Goal: Find specific page/section: Find specific page/section

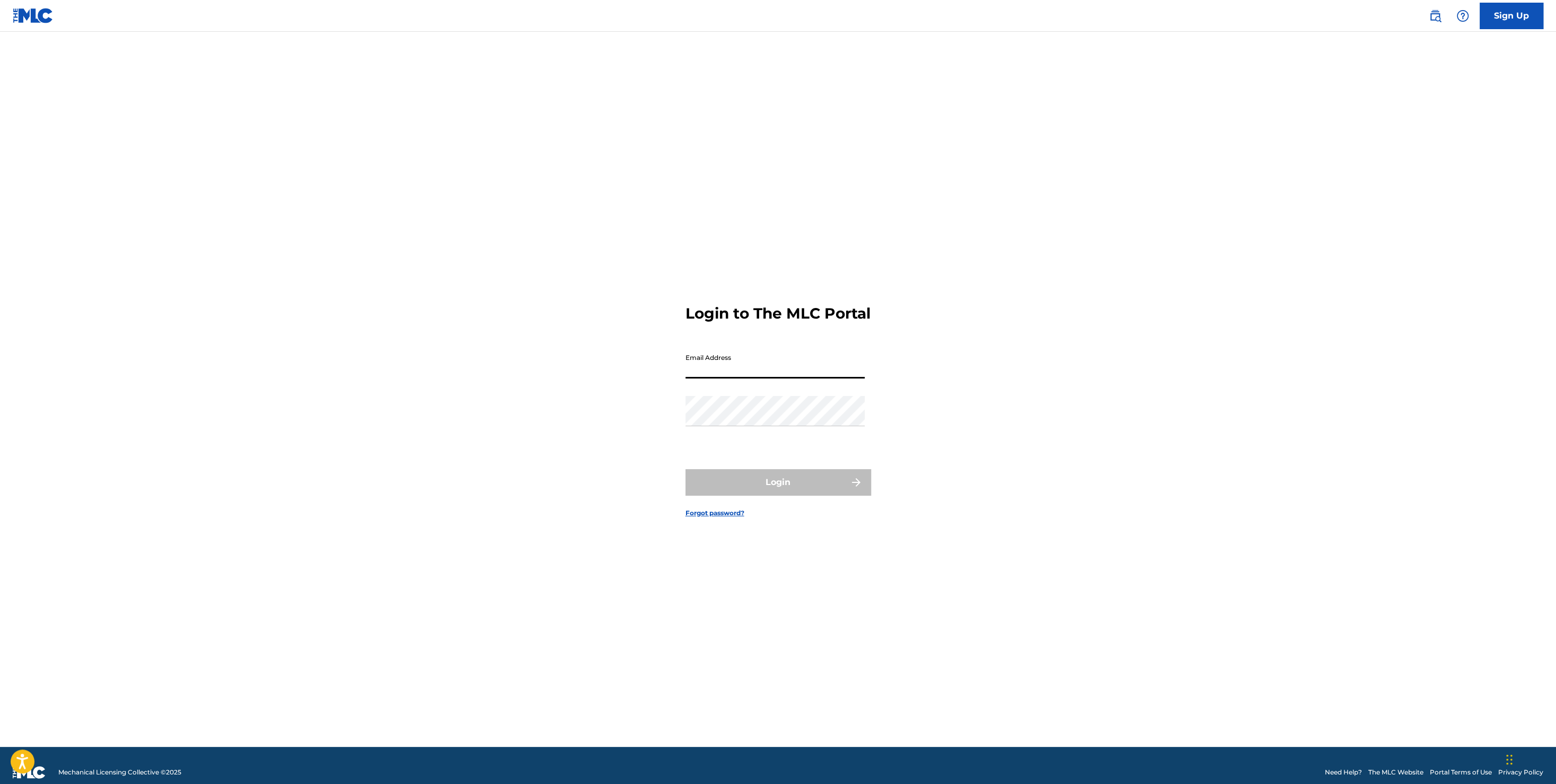
click at [790, 377] on input "Email Address" at bounding box center [775, 363] width 179 height 30
type input "[PERSON_NAME][EMAIL_ADDRESS][PERSON_NAME][DOMAIN_NAME]"
click at [798, 496] on button "Login" at bounding box center [778, 482] width 186 height 27
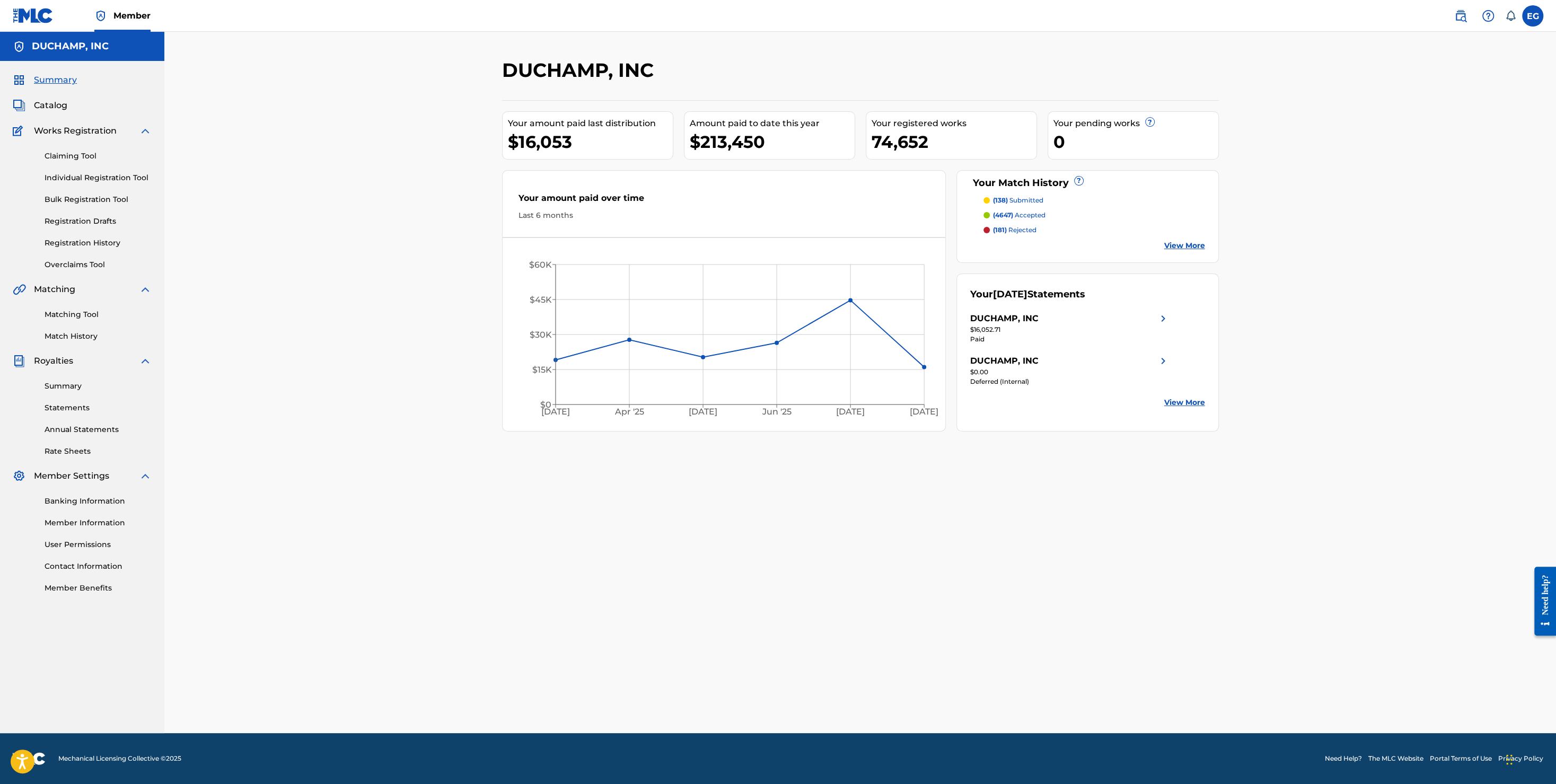
click at [80, 313] on link "Matching Tool" at bounding box center [98, 314] width 107 height 11
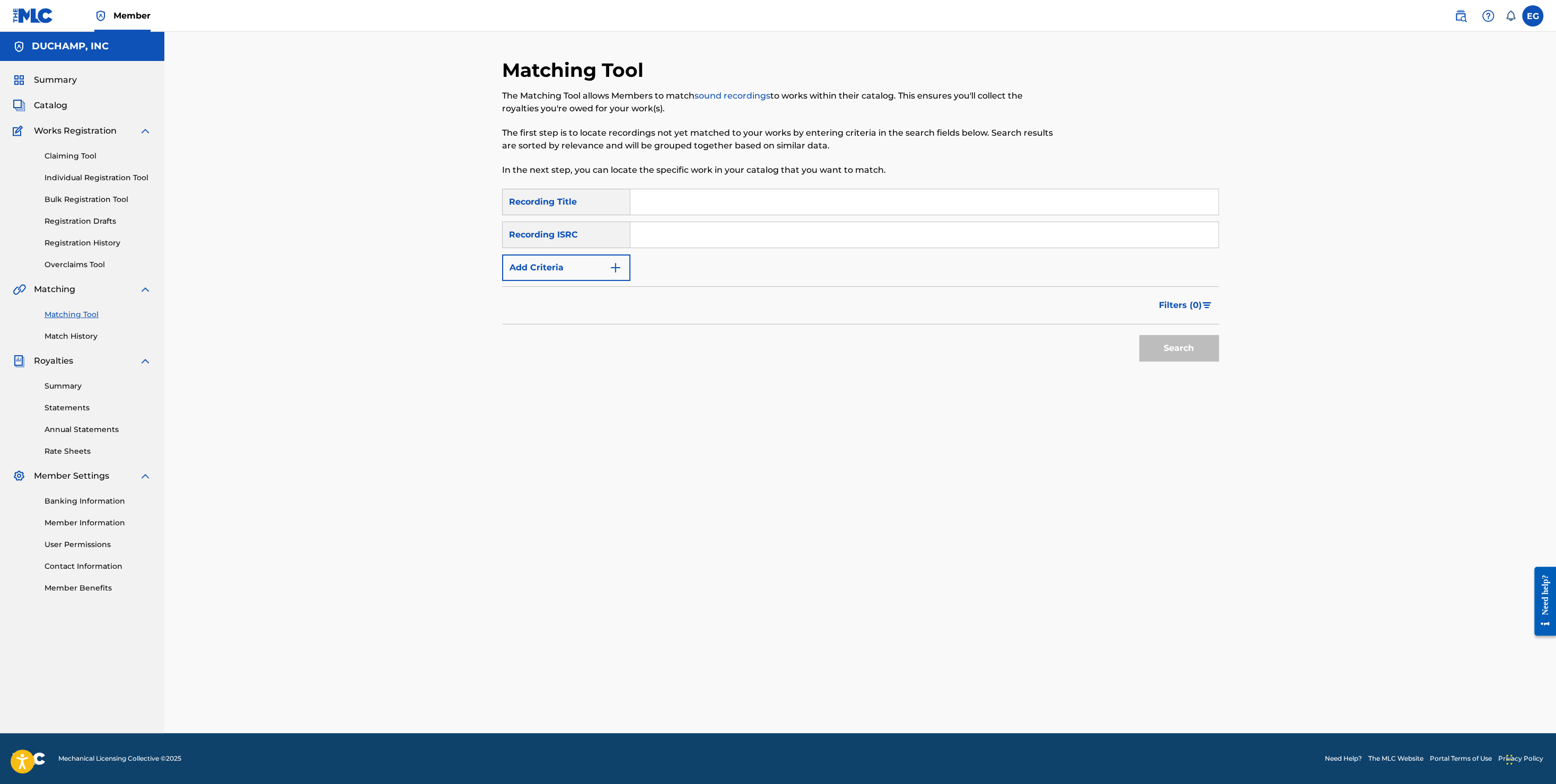
click at [91, 335] on link "Match History" at bounding box center [98, 336] width 107 height 11
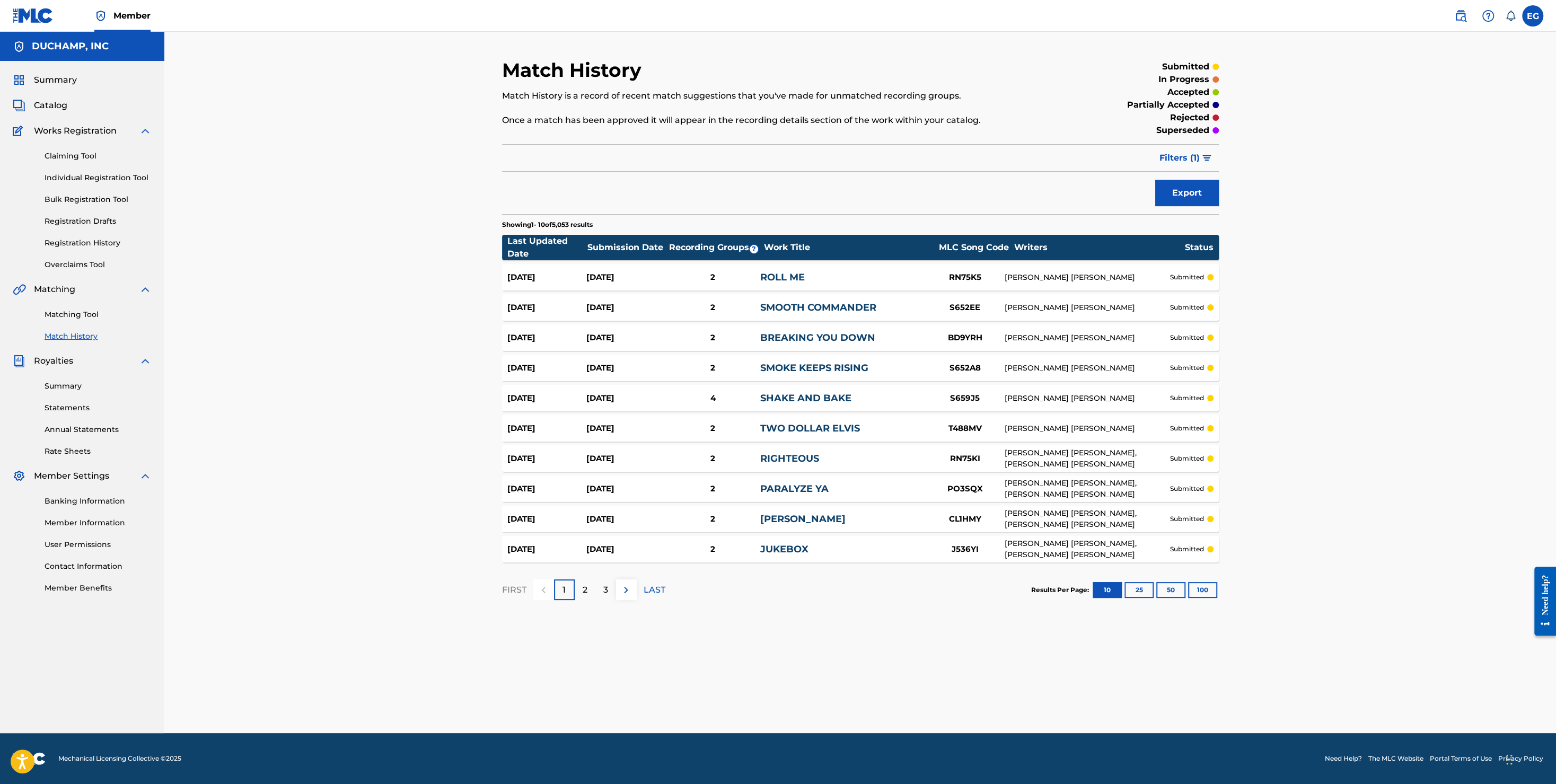
click at [1204, 590] on button "100" at bounding box center [1202, 590] width 29 height 16
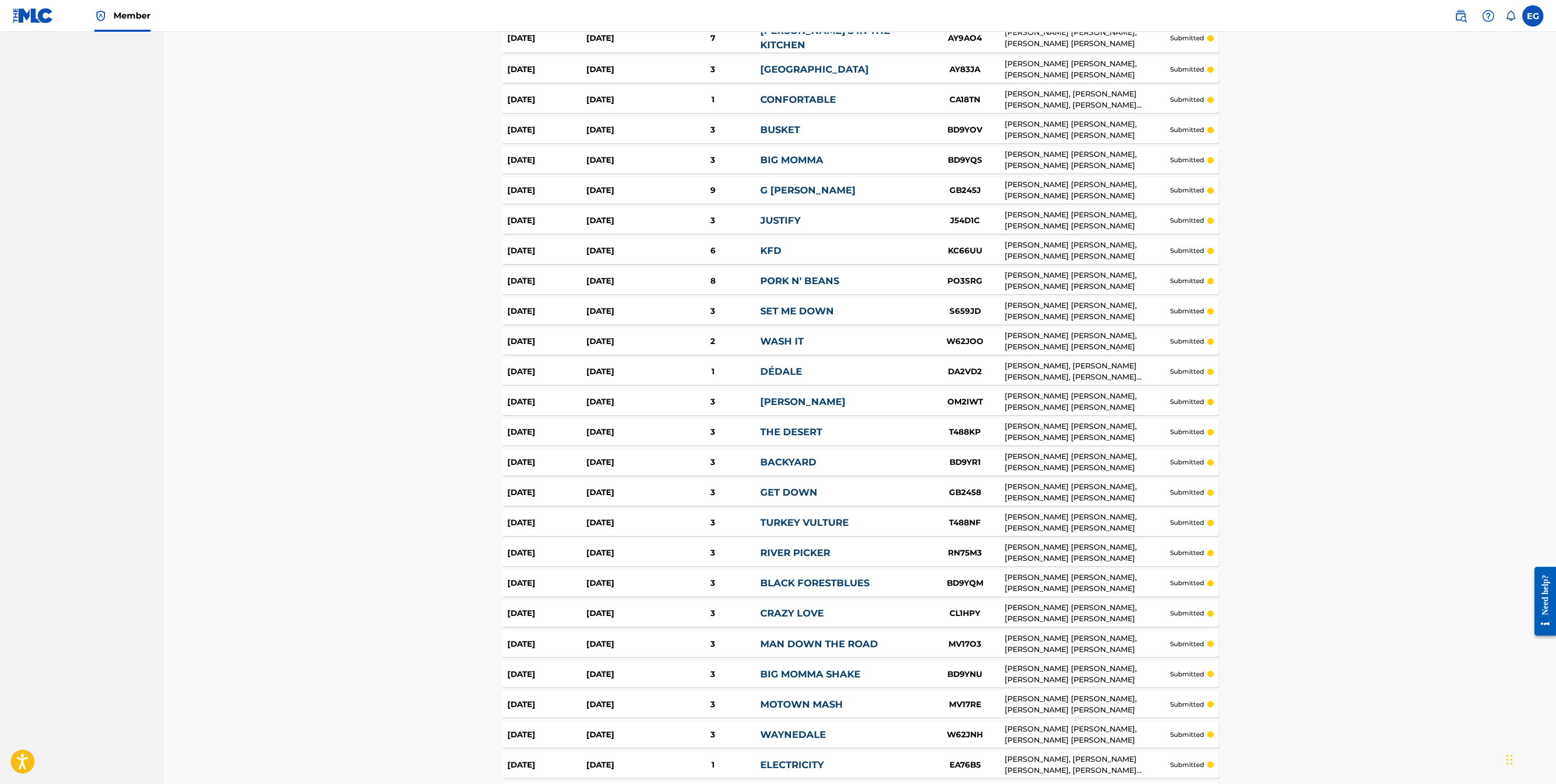
scroll to position [2354, 0]
